Goal: Information Seeking & Learning: Learn about a topic

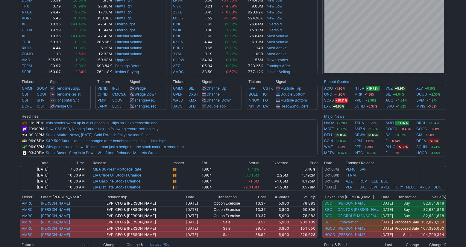
scroll to position [165, 0]
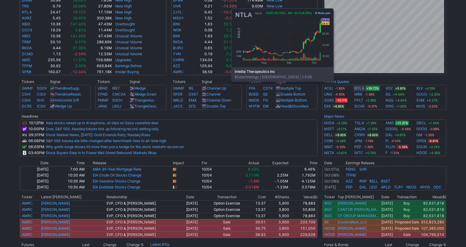
click at [359, 91] on link "NTLA" at bounding box center [360, 89] width 10 height 6
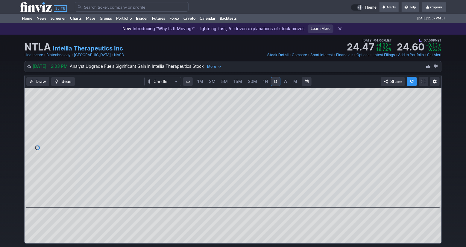
click at [287, 84] on link "W" at bounding box center [286, 82] width 10 height 10
click at [271, 83] on link "D" at bounding box center [276, 82] width 10 height 10
click at [229, 201] on span at bounding box center [227, 199] width 8 height 5
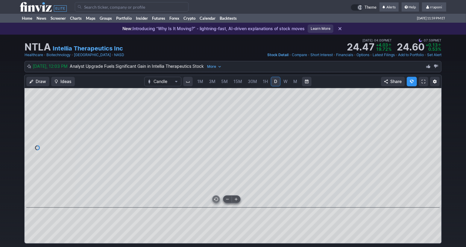
click at [229, 201] on span at bounding box center [227, 199] width 8 height 5
click at [129, 17] on link "Portfolio" at bounding box center [124, 18] width 20 height 9
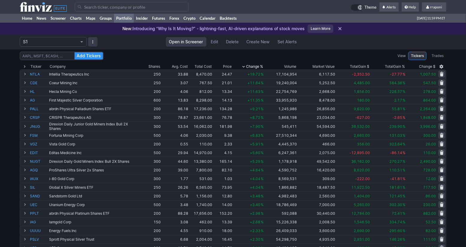
scroll to position [0, 0]
click at [129, 17] on link "Portfolio" at bounding box center [124, 17] width 20 height 9
click at [26, 20] on link "Home" at bounding box center [27, 18] width 15 height 9
